Goal: Check status: Check status

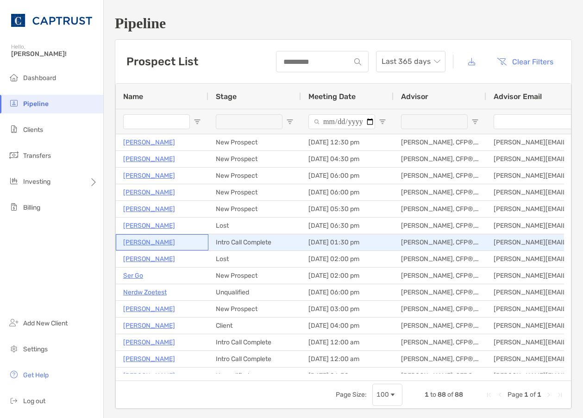
click at [203, 240] on div "[PERSON_NAME]" at bounding box center [162, 242] width 93 height 16
click at [145, 240] on p "[PERSON_NAME]" at bounding box center [149, 243] width 52 height 12
